Goal: Task Accomplishment & Management: Use online tool/utility

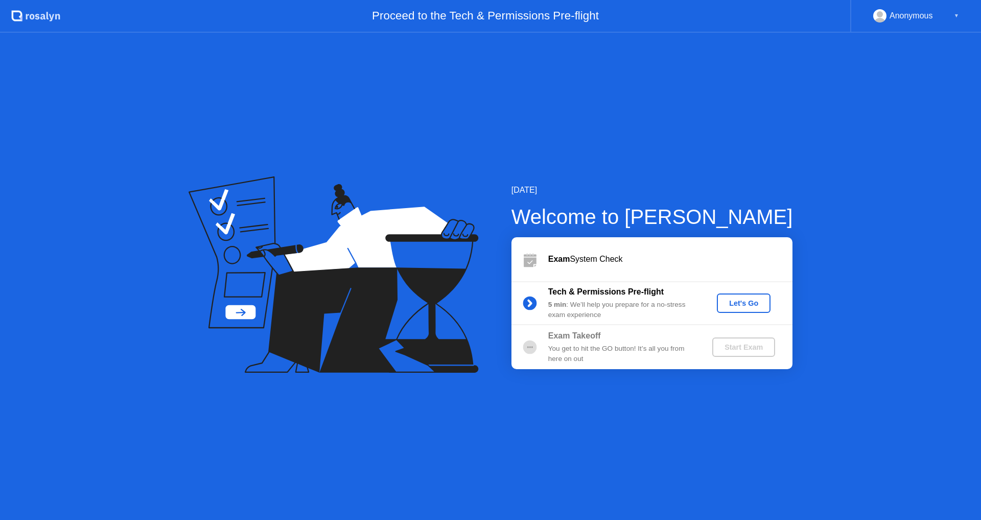
click at [747, 307] on div "Let's Go" at bounding box center [743, 303] width 45 height 8
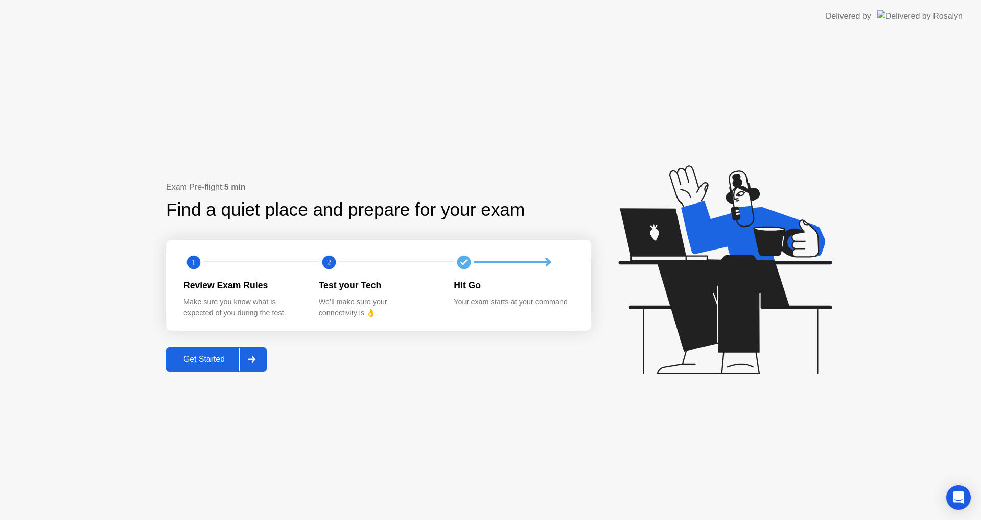
click at [205, 348] on button "Get Started" at bounding box center [216, 359] width 101 height 25
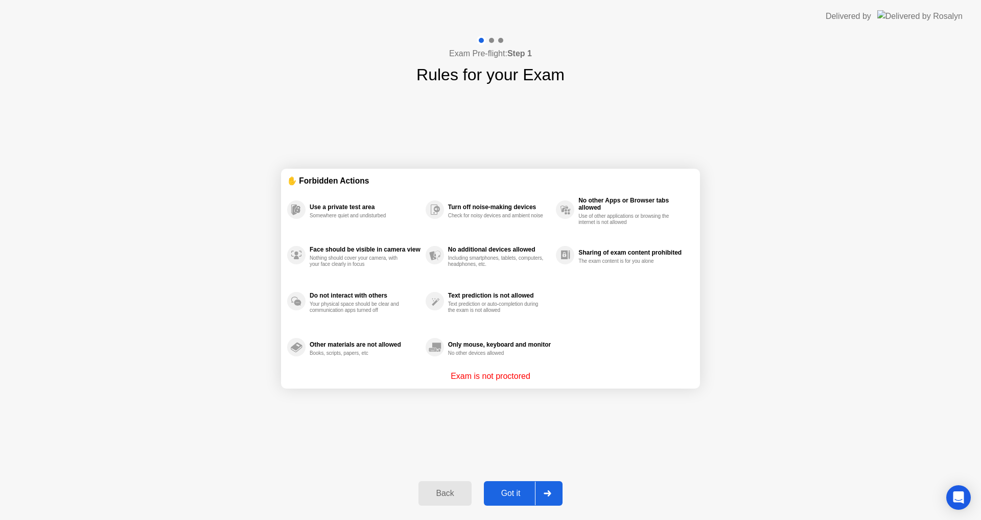
click at [515, 494] on div "Got it" at bounding box center [511, 492] width 48 height 9
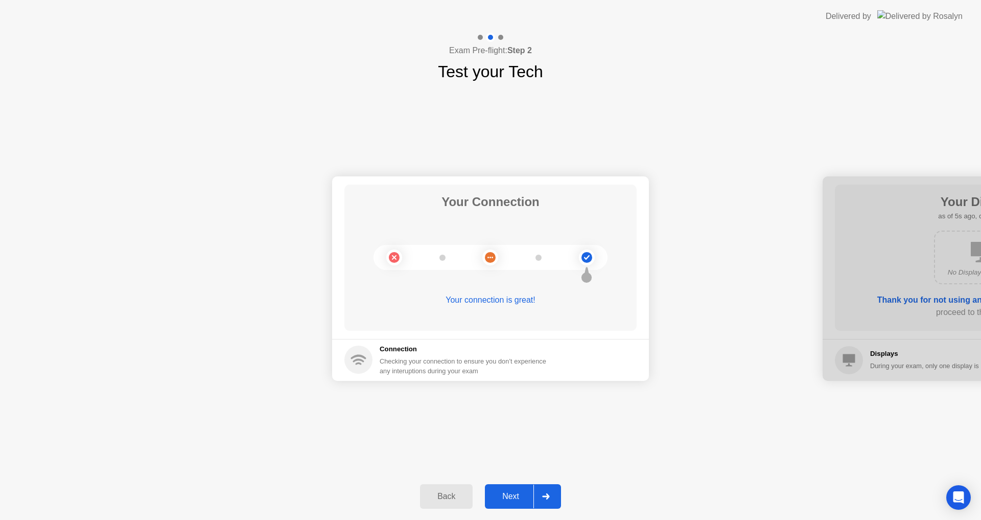
click at [520, 488] on button "Next" at bounding box center [523, 496] width 76 height 25
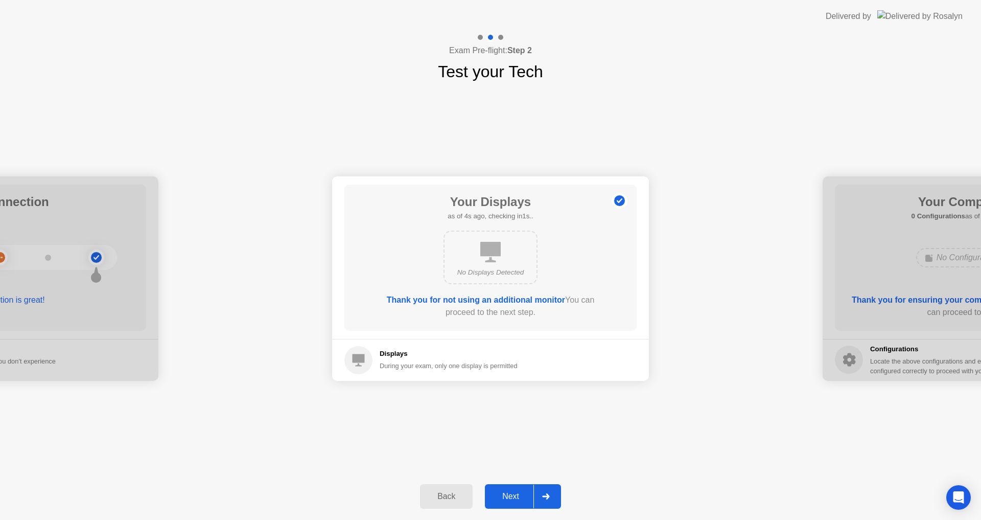
click at [506, 488] on button "Next" at bounding box center [523, 496] width 76 height 25
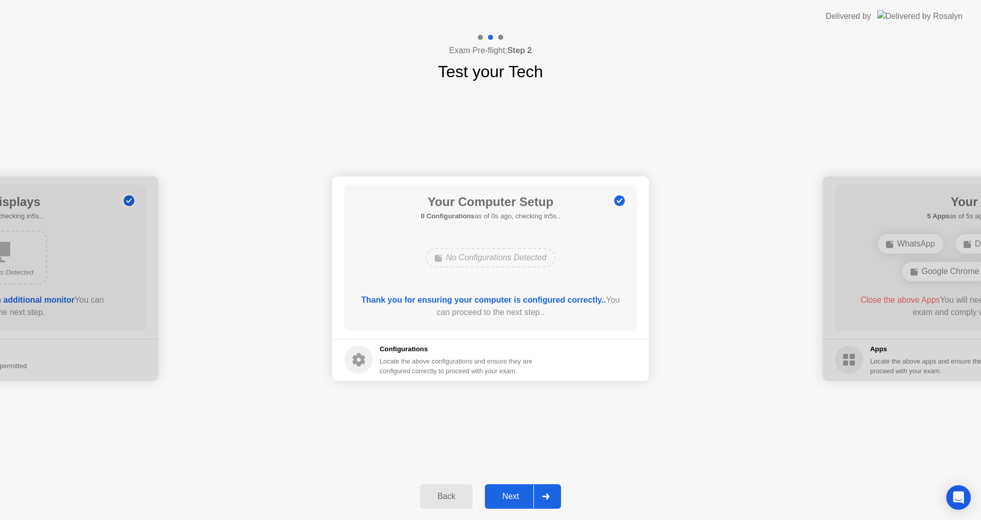
drag, startPoint x: 353, startPoint y: 356, endPoint x: 370, endPoint y: 368, distance: 20.8
click at [354, 356] on icon at bounding box center [358, 359] width 28 height 28
click at [515, 491] on div "Next" at bounding box center [510, 495] width 45 height 9
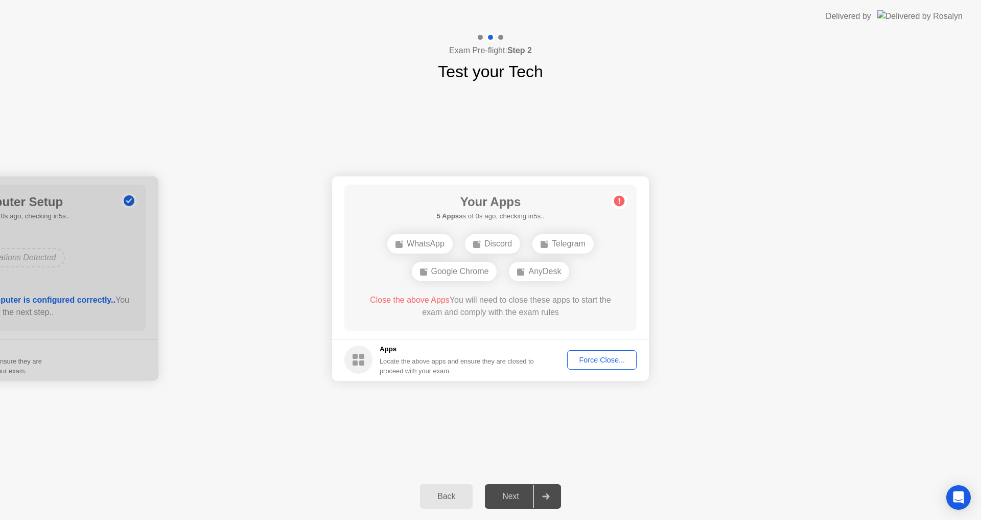
click at [627, 519] on div "Back Next" at bounding box center [490, 496] width 981 height 47
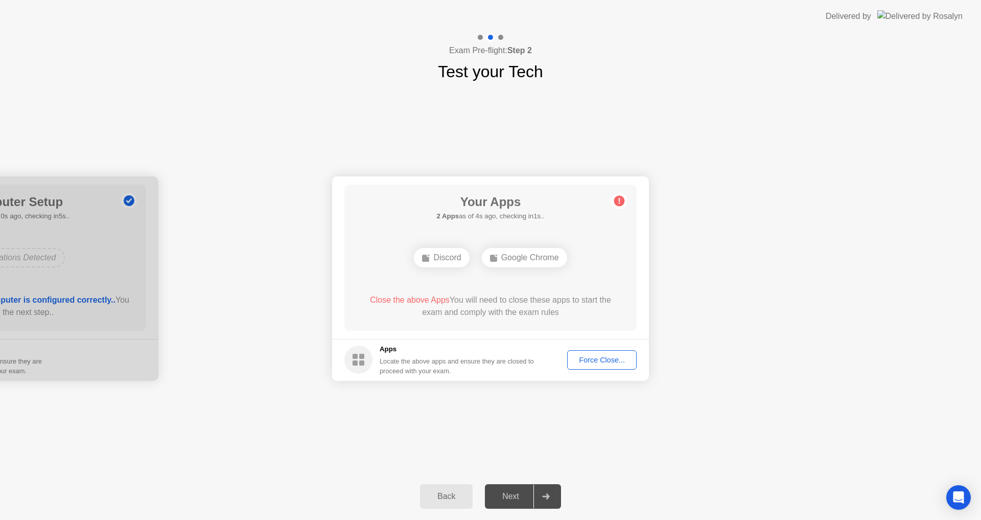
click at [624, 360] on div "Force Close..." at bounding box center [602, 360] width 62 height 8
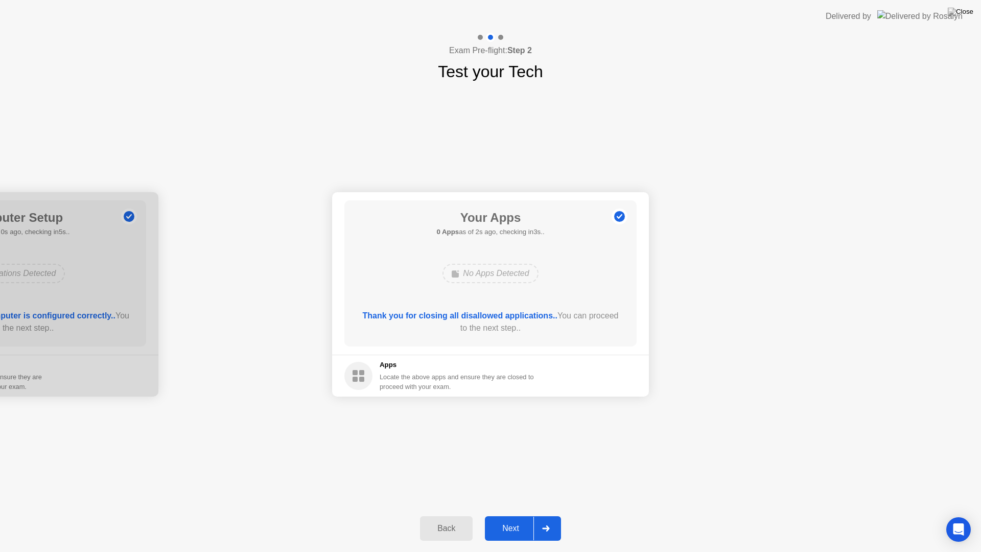
click at [513, 519] on button "Next" at bounding box center [523, 528] width 76 height 25
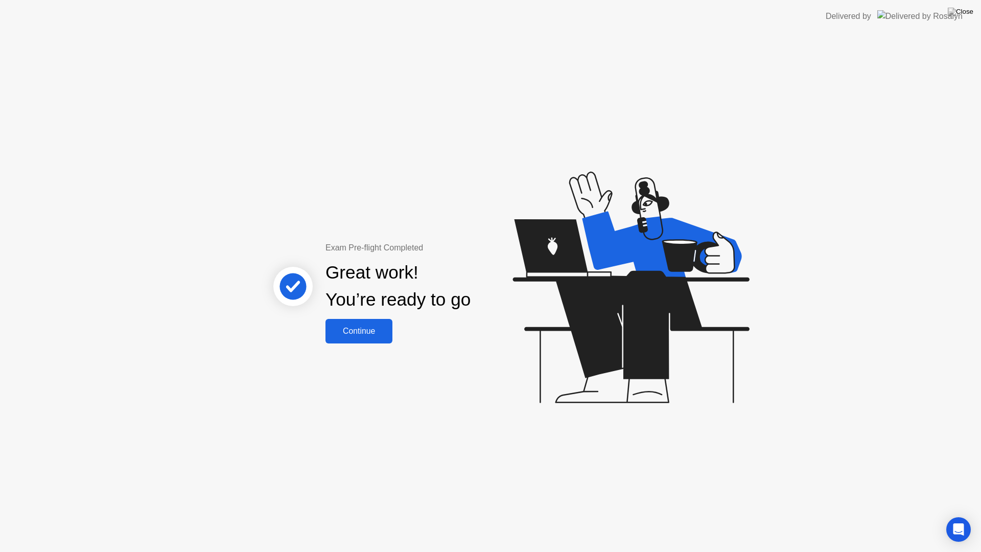
click at [374, 323] on button "Continue" at bounding box center [358, 331] width 67 height 25
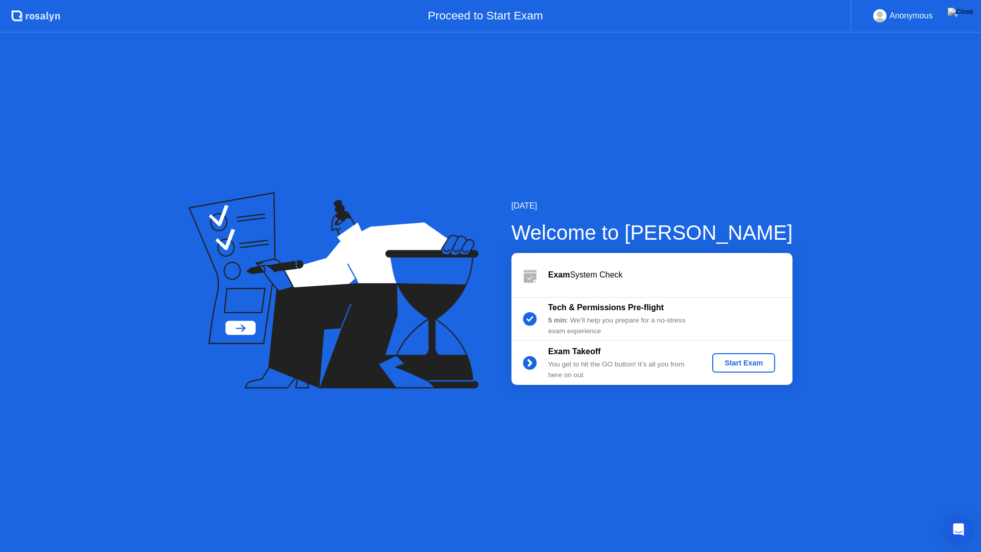
click at [742, 371] on button "Start Exam" at bounding box center [743, 362] width 63 height 19
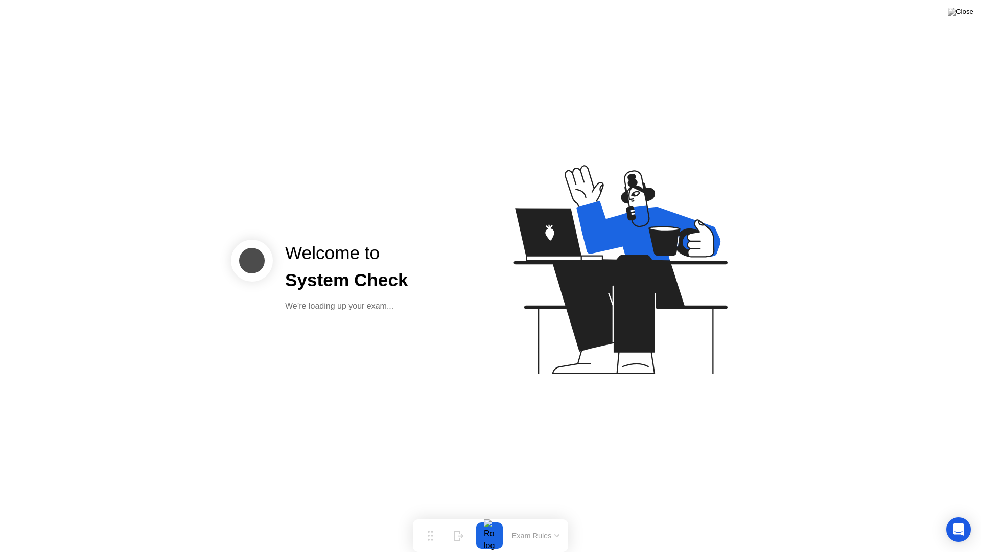
click at [540, 519] on button "Exam Rules" at bounding box center [536, 535] width 54 height 9
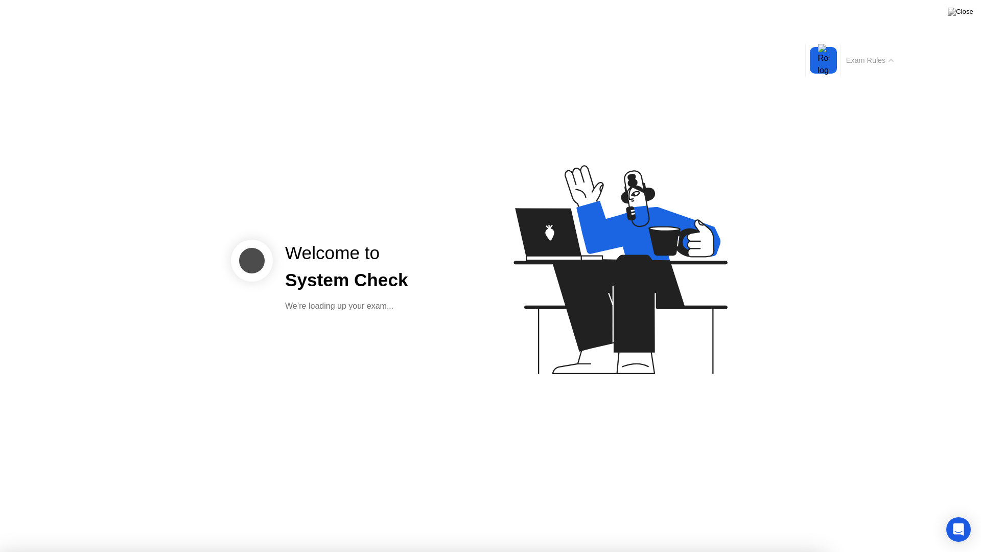
click at [883, 68] on div "Exam Rules" at bounding box center [869, 60] width 59 height 33
click at [881, 60] on button "Exam Rules" at bounding box center [870, 60] width 54 height 9
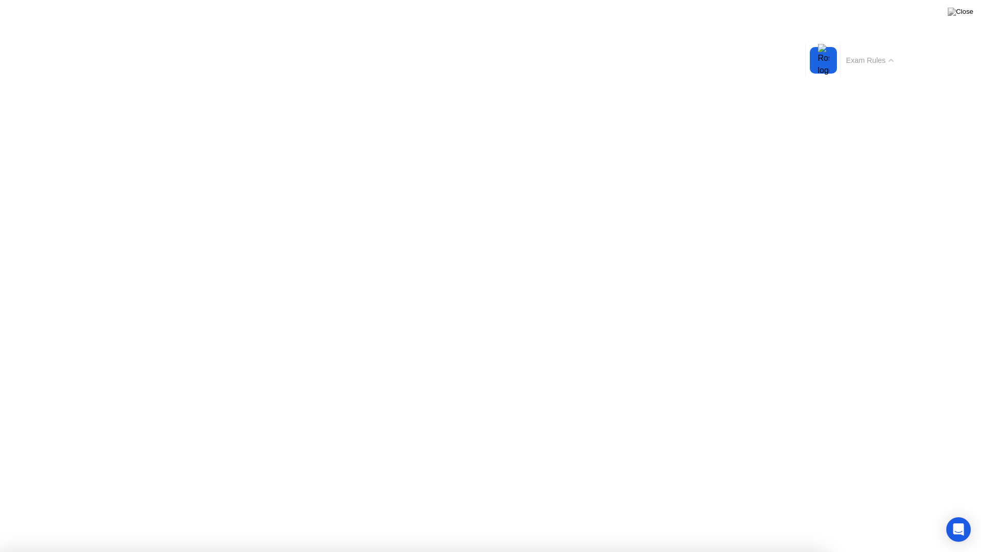
click at [0, 0] on icon at bounding box center [0, 0] width 0 height 0
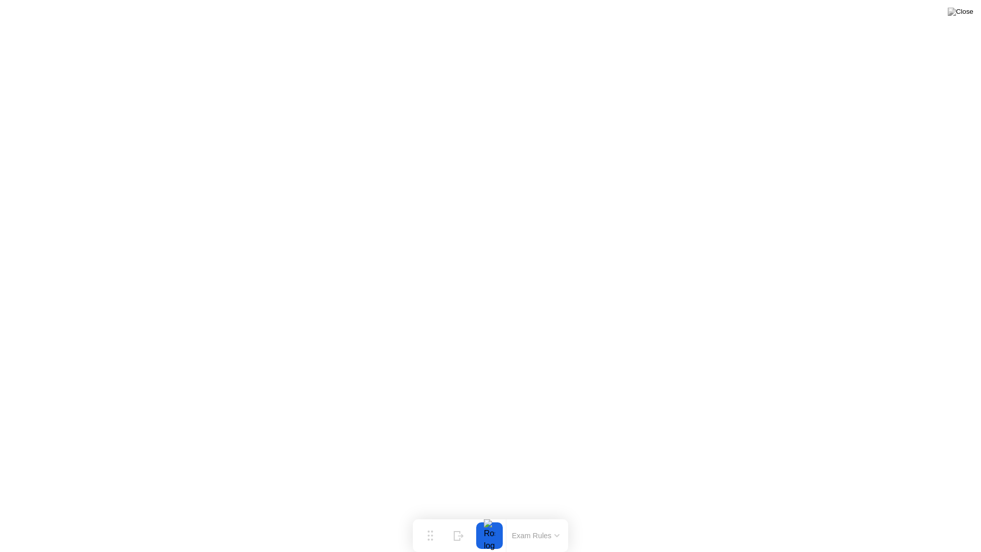
click at [491, 519] on div at bounding box center [489, 535] width 21 height 27
click div "End Proctoring Session"
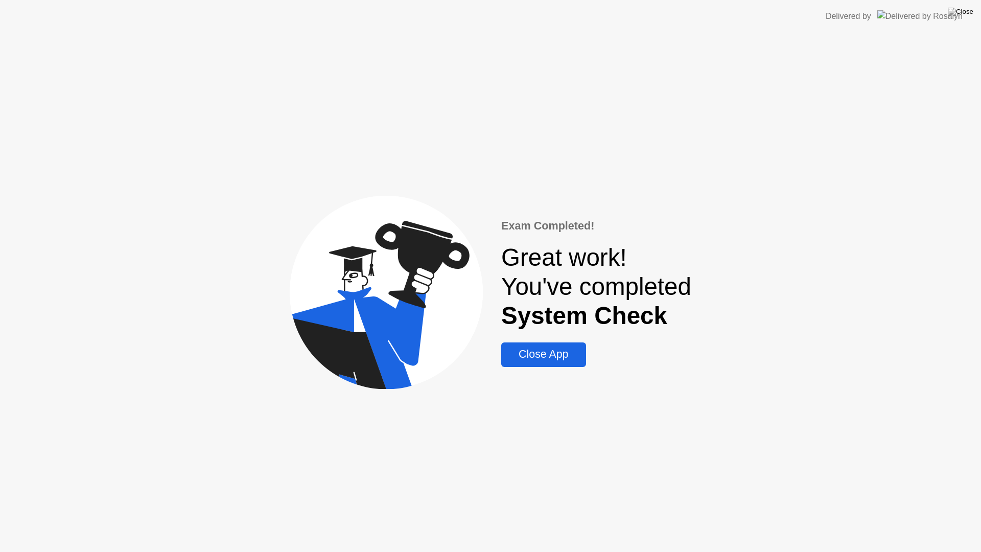
click at [554, 352] on div "Close App" at bounding box center [543, 354] width 78 height 13
